Goal: Transaction & Acquisition: Purchase product/service

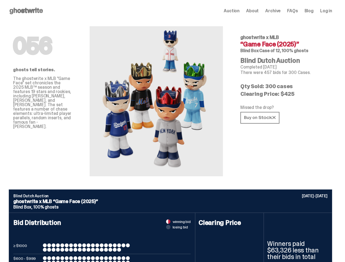
click at [172, 131] on img at bounding box center [156, 101] width 120 height 150
